Goal: Find specific page/section: Find specific page/section

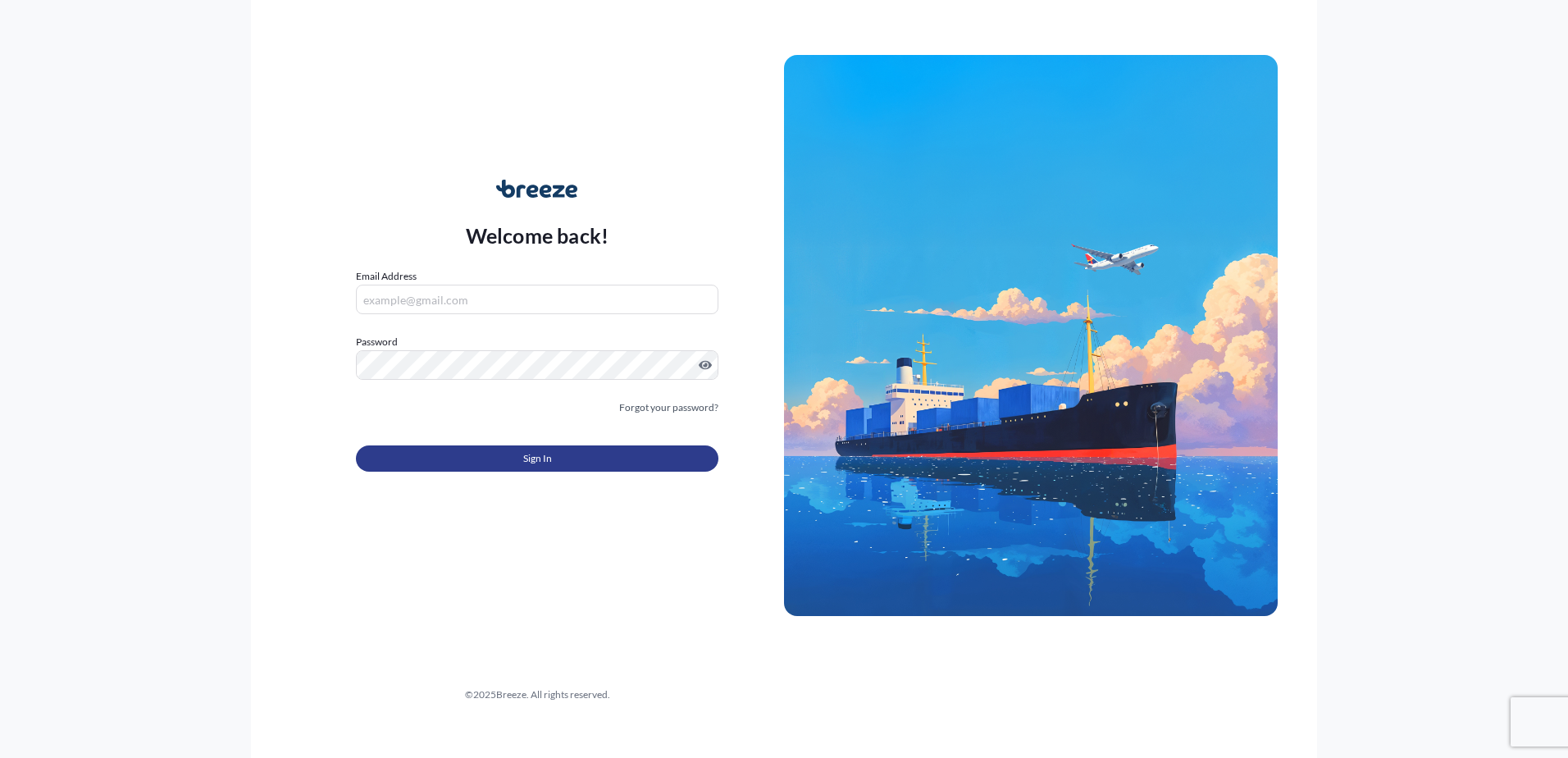
type input "[EMAIL_ADDRESS][PERSON_NAME][DOMAIN_NAME]"
click at [601, 448] on button "Sign In" at bounding box center [537, 458] width 362 height 26
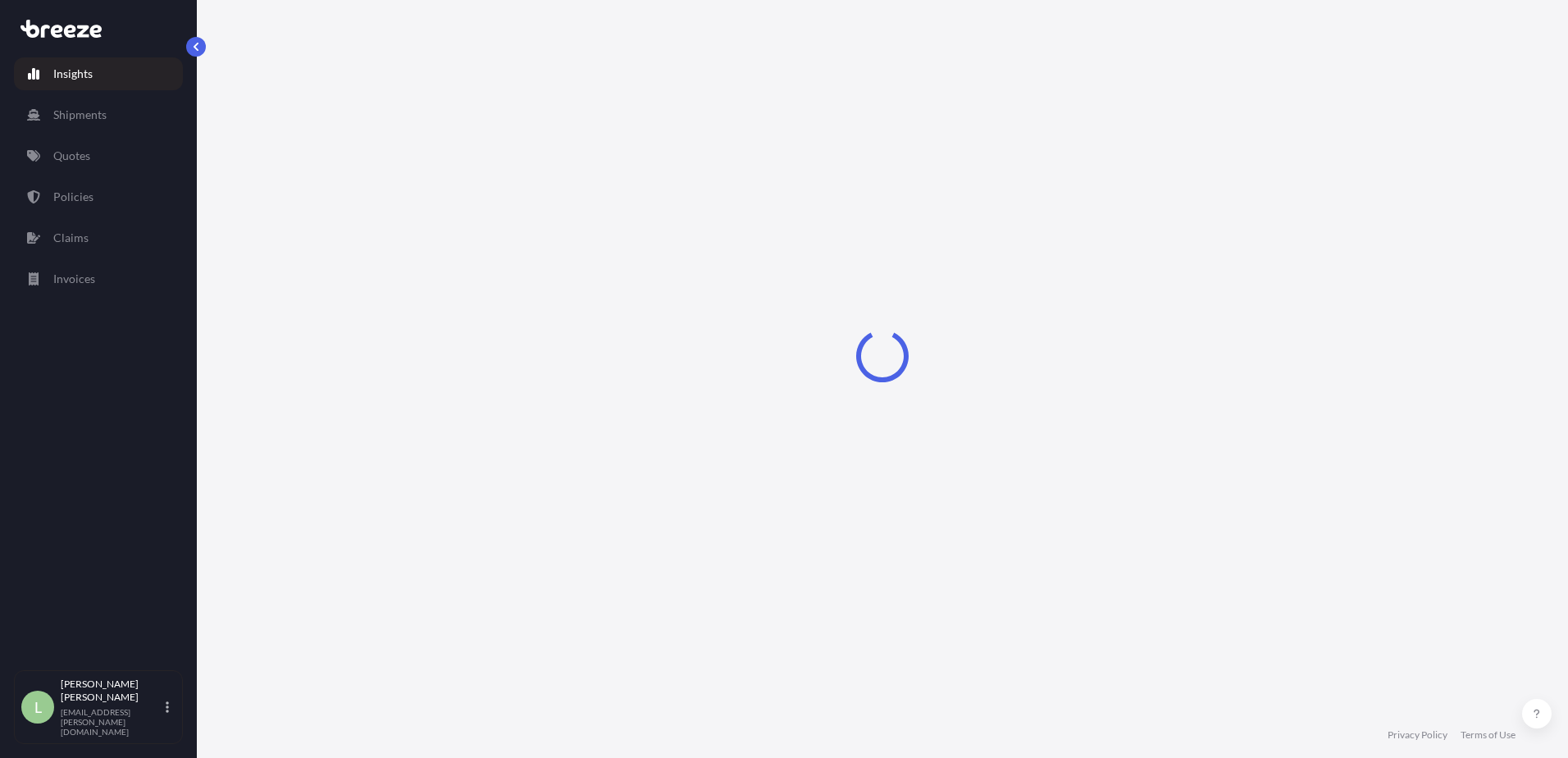
select select "2025"
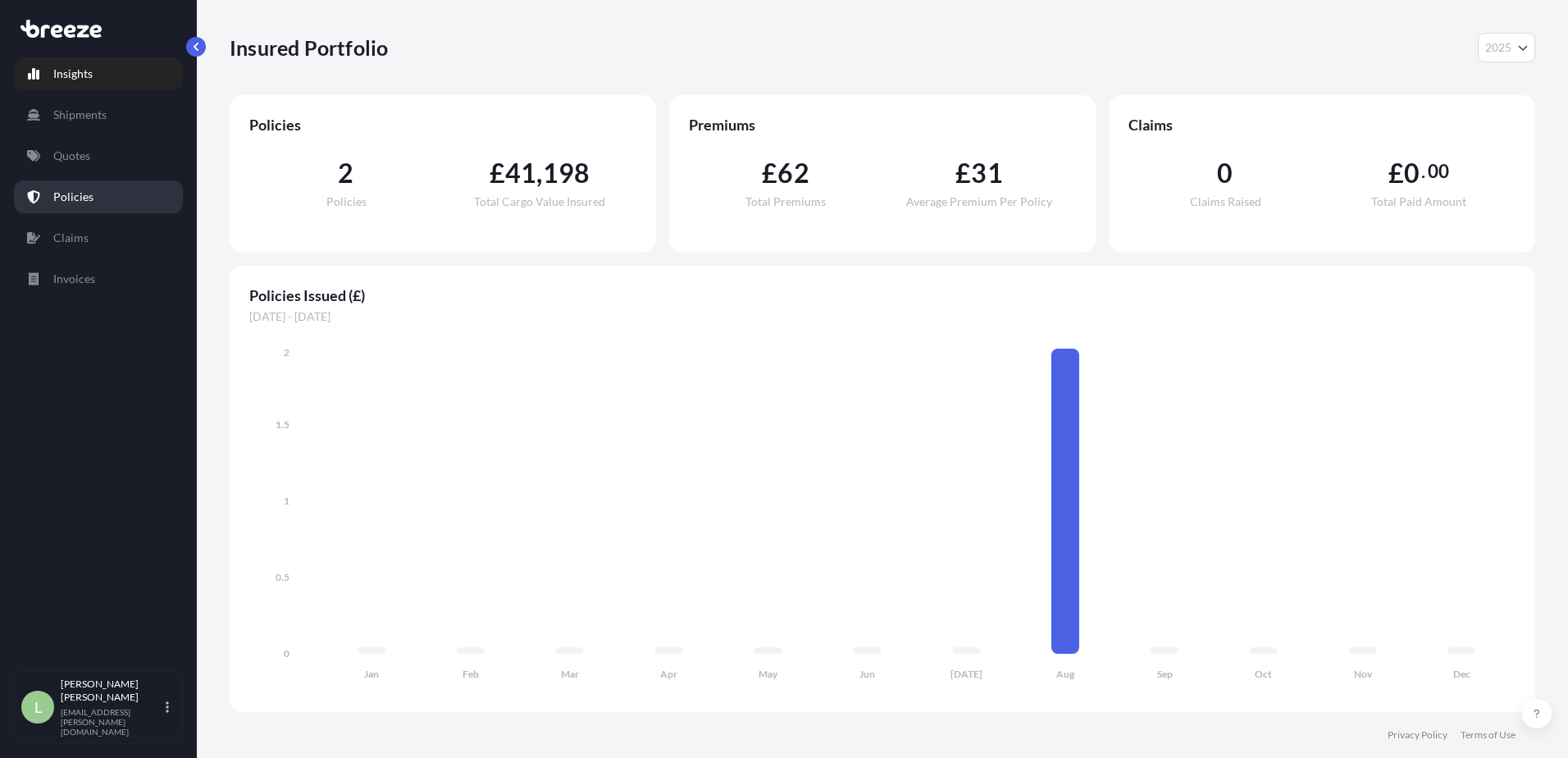
click at [91, 201] on p "Policies" at bounding box center [73, 197] width 41 height 16
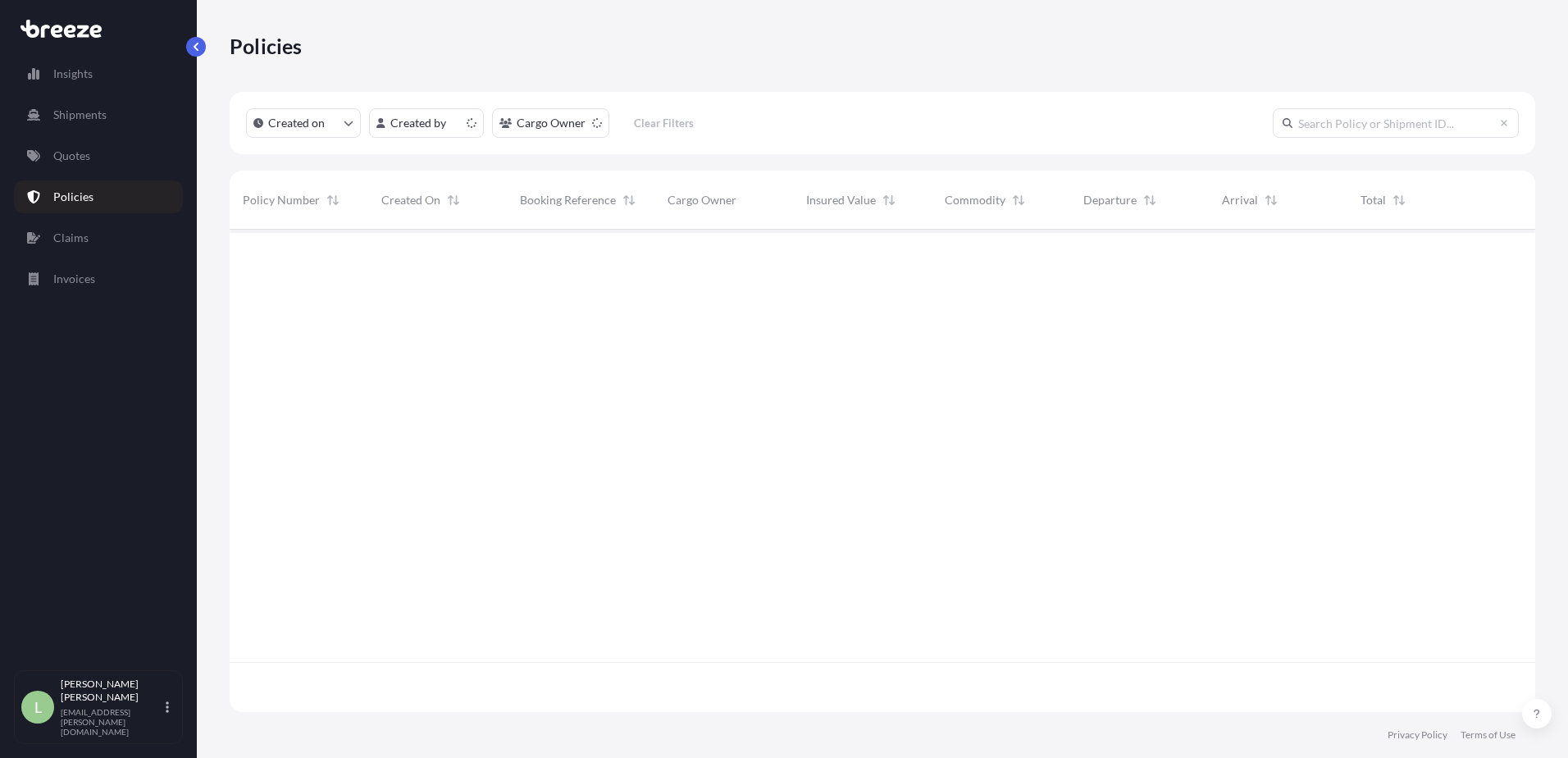
scroll to position [479, 1294]
click at [83, 169] on link "Quotes" at bounding box center [98, 156] width 169 height 33
